Goal: Task Accomplishment & Management: Manage account settings

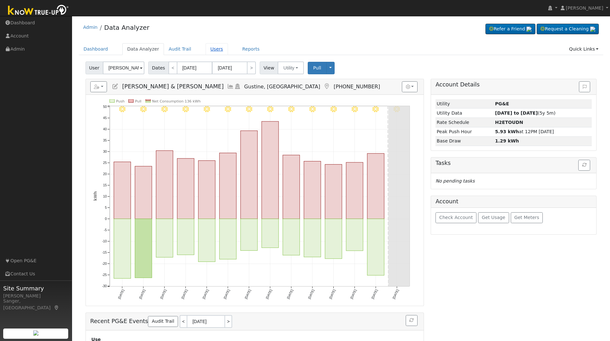
click at [206, 46] on link "Users" at bounding box center [217, 49] width 22 height 12
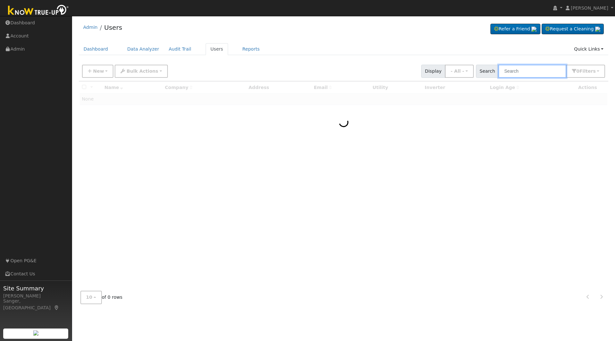
click at [533, 69] on input "text" at bounding box center [532, 71] width 68 height 13
paste input "Hitomi Orme"
type input "Hitomi Orme"
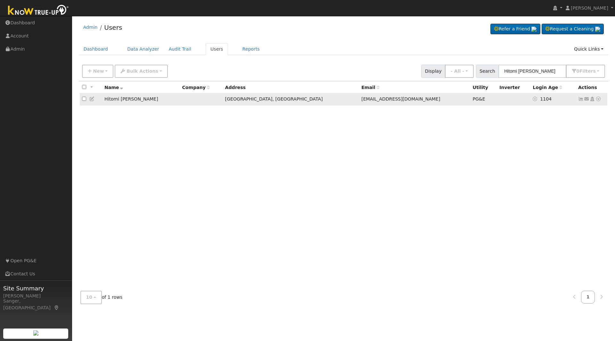
click at [92, 99] on icon at bounding box center [92, 99] width 6 height 4
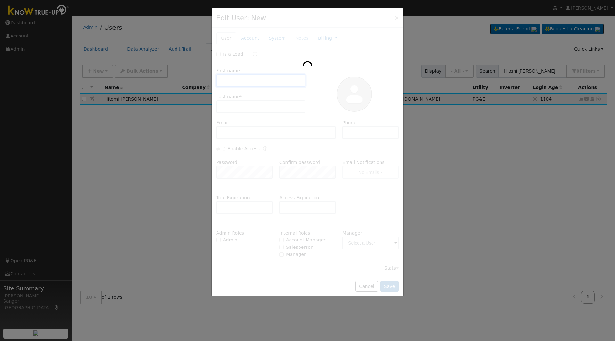
type input "07/11/2023"
type input "Hitomi"
type input "Orme"
type input "hitomiinca@hotmail.com"
type input "559-260-4611"
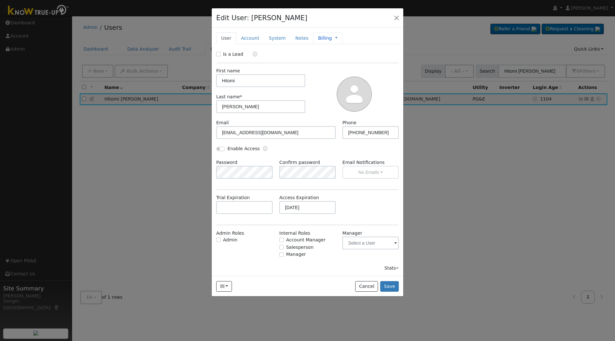
click at [318, 38] on link "Billing" at bounding box center [325, 38] width 14 height 7
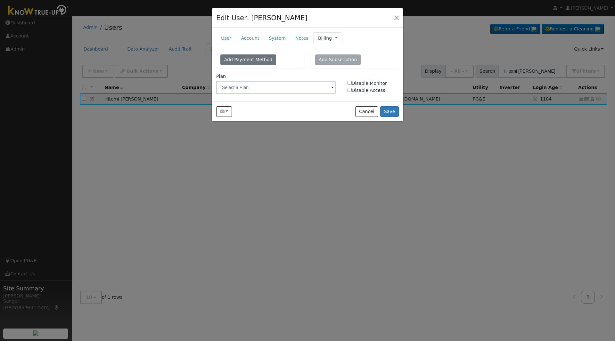
click at [350, 83] on input "Disable Monitor" at bounding box center [349, 83] width 4 height 4
checkbox input "true"
click at [349, 90] on input "Disable Access" at bounding box center [349, 90] width 4 height 4
checkbox input "true"
click at [386, 111] on button "Save" at bounding box center [389, 111] width 19 height 11
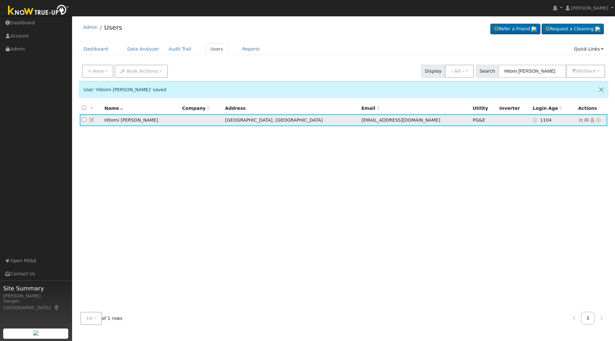
click at [581, 120] on icon at bounding box center [581, 120] width 6 height 4
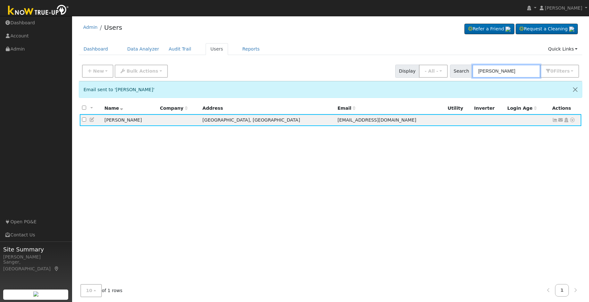
drag, startPoint x: 518, startPoint y: 71, endPoint x: 446, endPoint y: 79, distance: 72.1
click at [446, 79] on div "New Add User Quick Add Quick Connect Quick Convert Lead Bulk Actions Send Email…" at bounding box center [331, 71] width 504 height 20
paste input "[PERSON_NAME]"
type input "Humberto Cardenas"
